Goal: Task Accomplishment & Management: Manage account settings

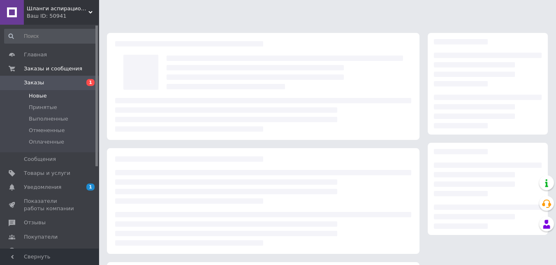
click at [47, 96] on li "Новые" at bounding box center [50, 96] width 101 height 12
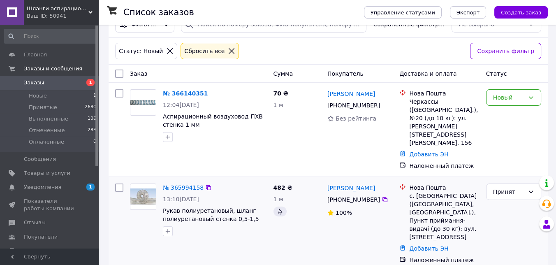
scroll to position [91, 0]
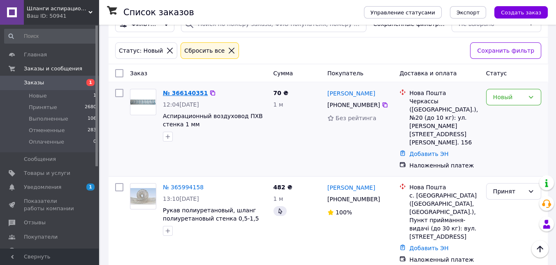
click at [187, 92] on link "№ 366140351" at bounding box center [185, 93] width 45 height 7
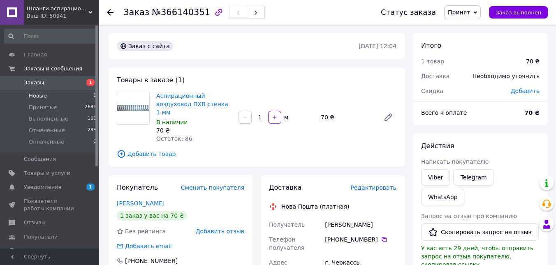
click at [44, 92] on span "Новые" at bounding box center [38, 95] width 18 height 7
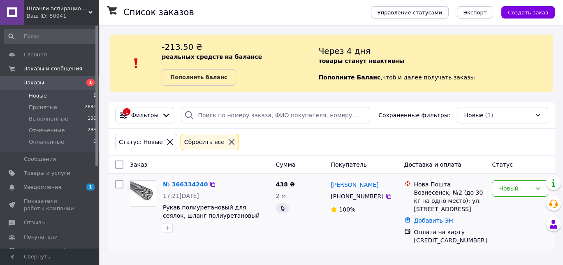
click at [177, 181] on link "№ 366334240" at bounding box center [185, 184] width 45 height 7
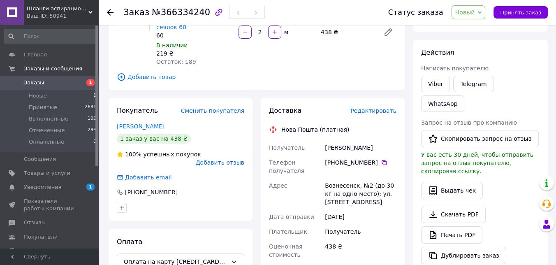
scroll to position [46, 0]
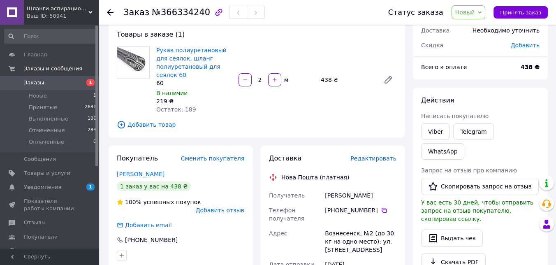
drag, startPoint x: 335, startPoint y: 212, endPoint x: 372, endPoint y: 212, distance: 36.6
click at [372, 212] on div "[PHONE_NUMBER]" at bounding box center [361, 210] width 72 height 8
copy div "0 95 691 53 03"
click at [473, 12] on span "Новый" at bounding box center [465, 12] width 20 height 7
click at [474, 24] on li "Принят" at bounding box center [474, 29] width 44 height 12
